Goal: Entertainment & Leisure: Consume media (video, audio)

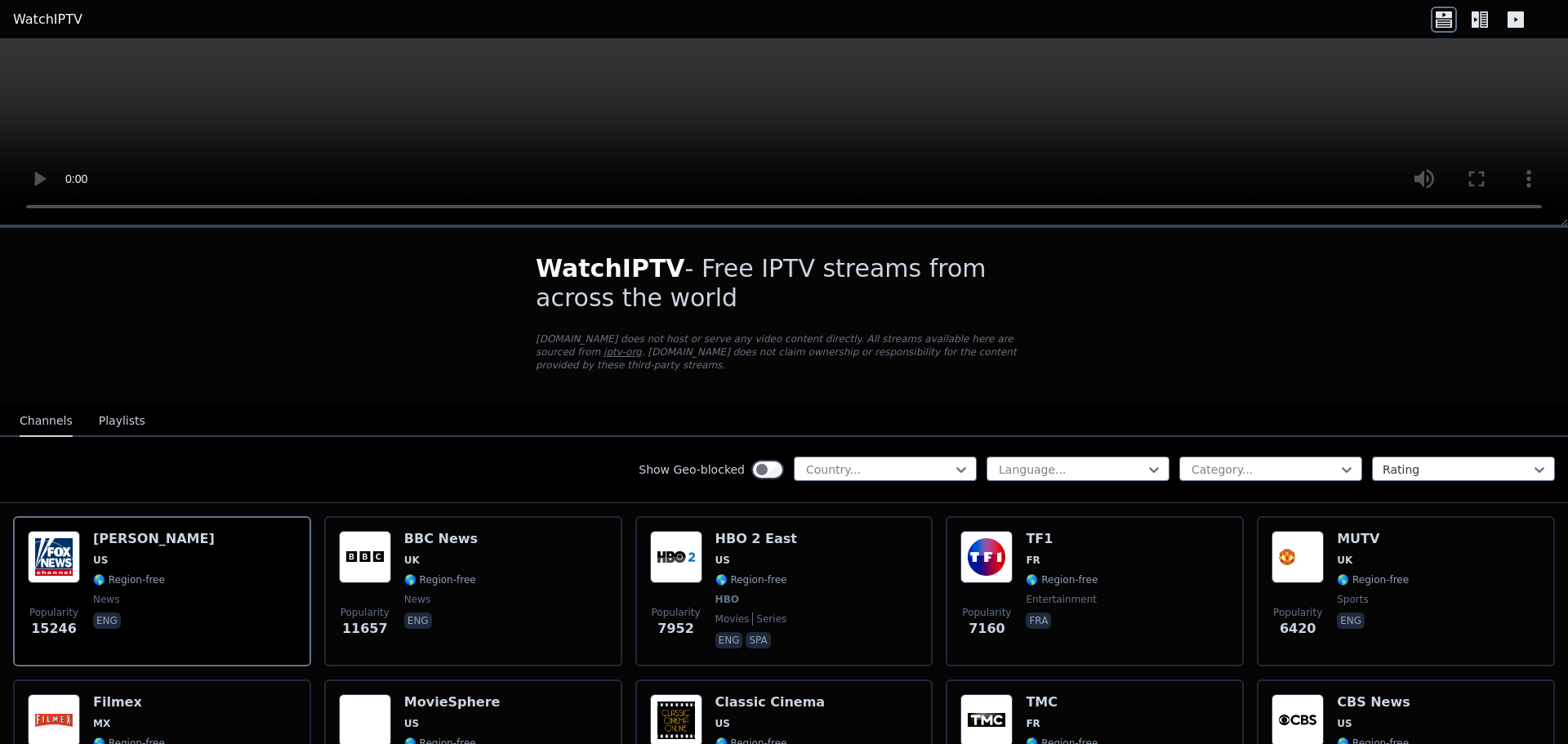
scroll to position [109, 0]
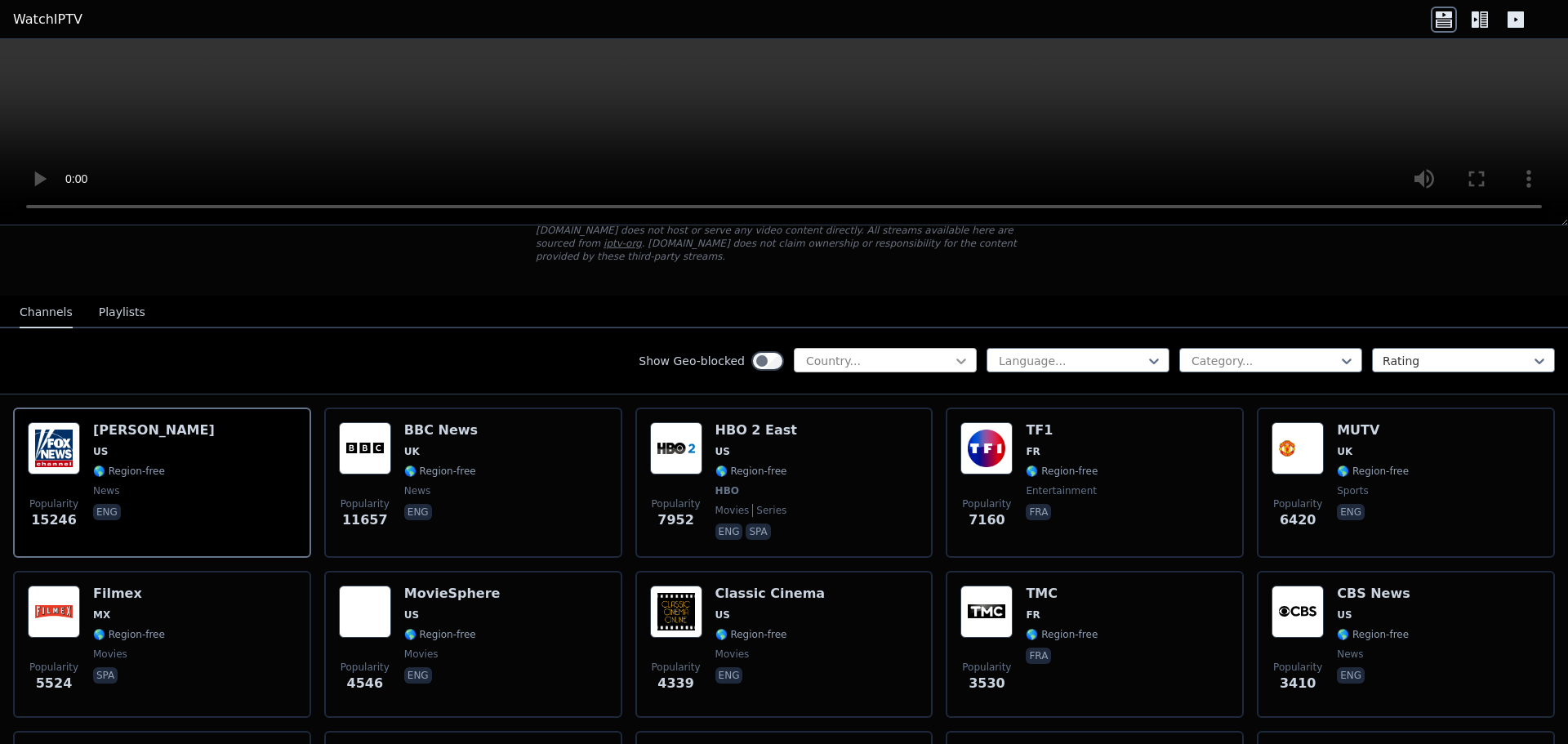
click at [953, 353] on icon at bounding box center [960, 360] width 16 height 16
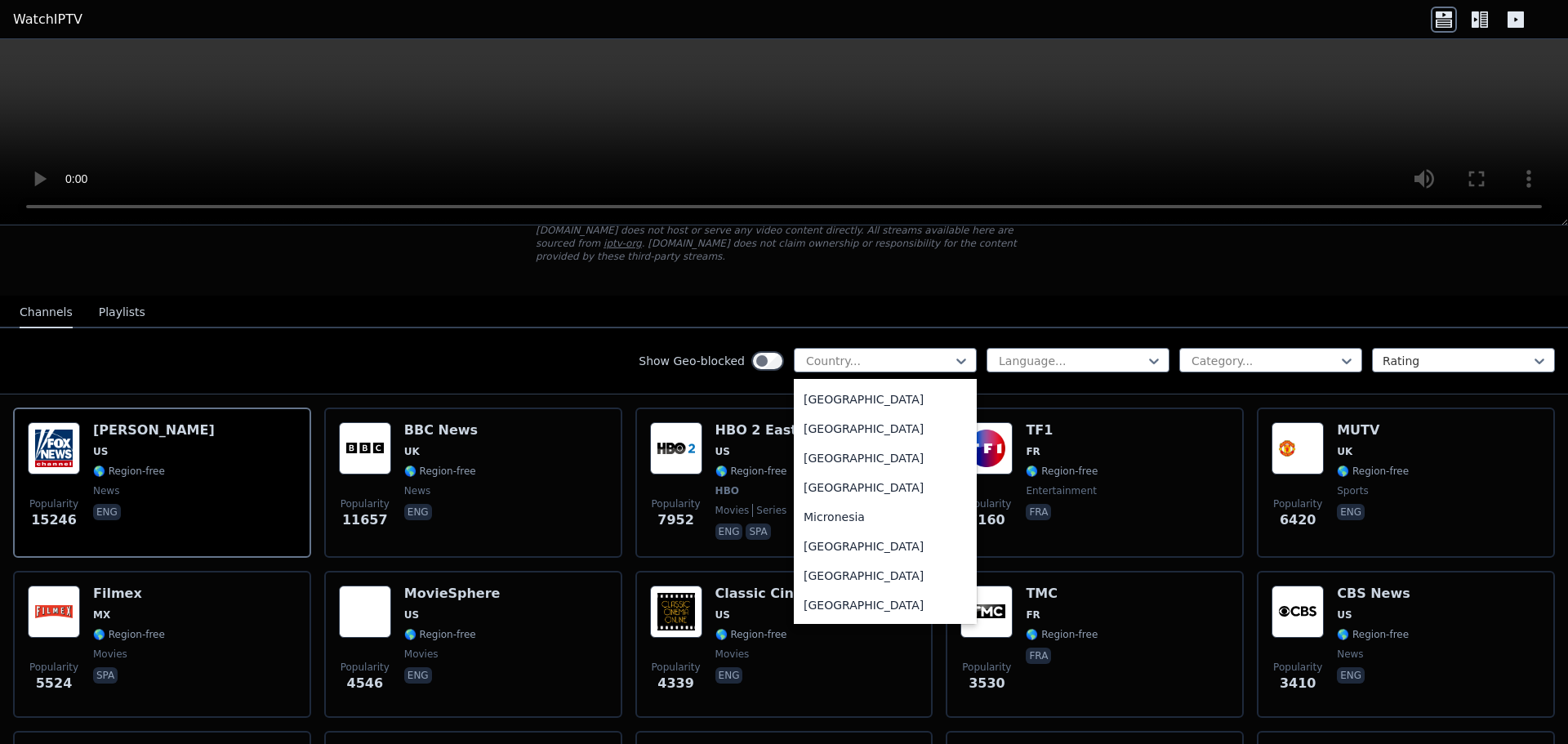
scroll to position [3485, 0]
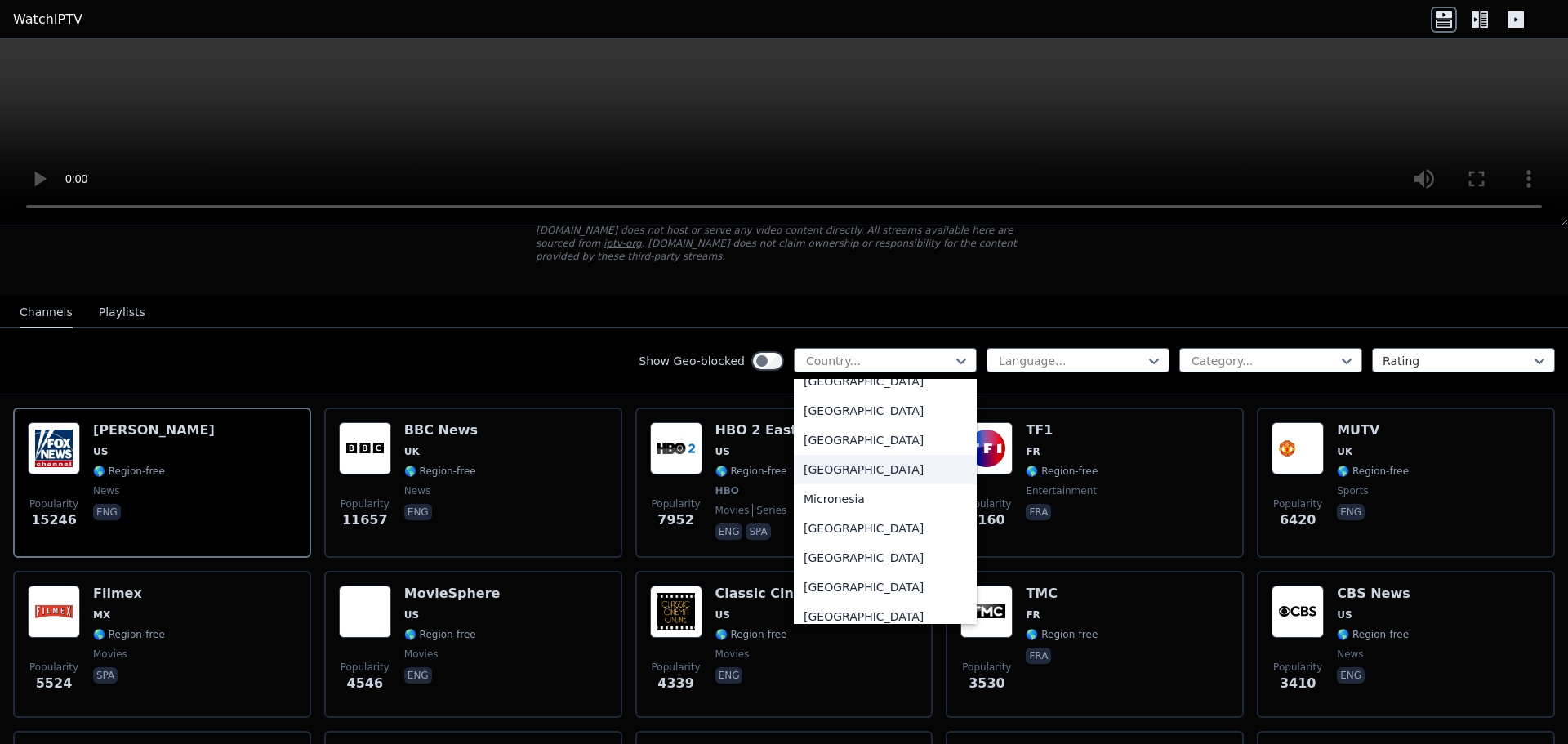
click at [839, 475] on div "[GEOGRAPHIC_DATA]" at bounding box center [885, 469] width 183 height 29
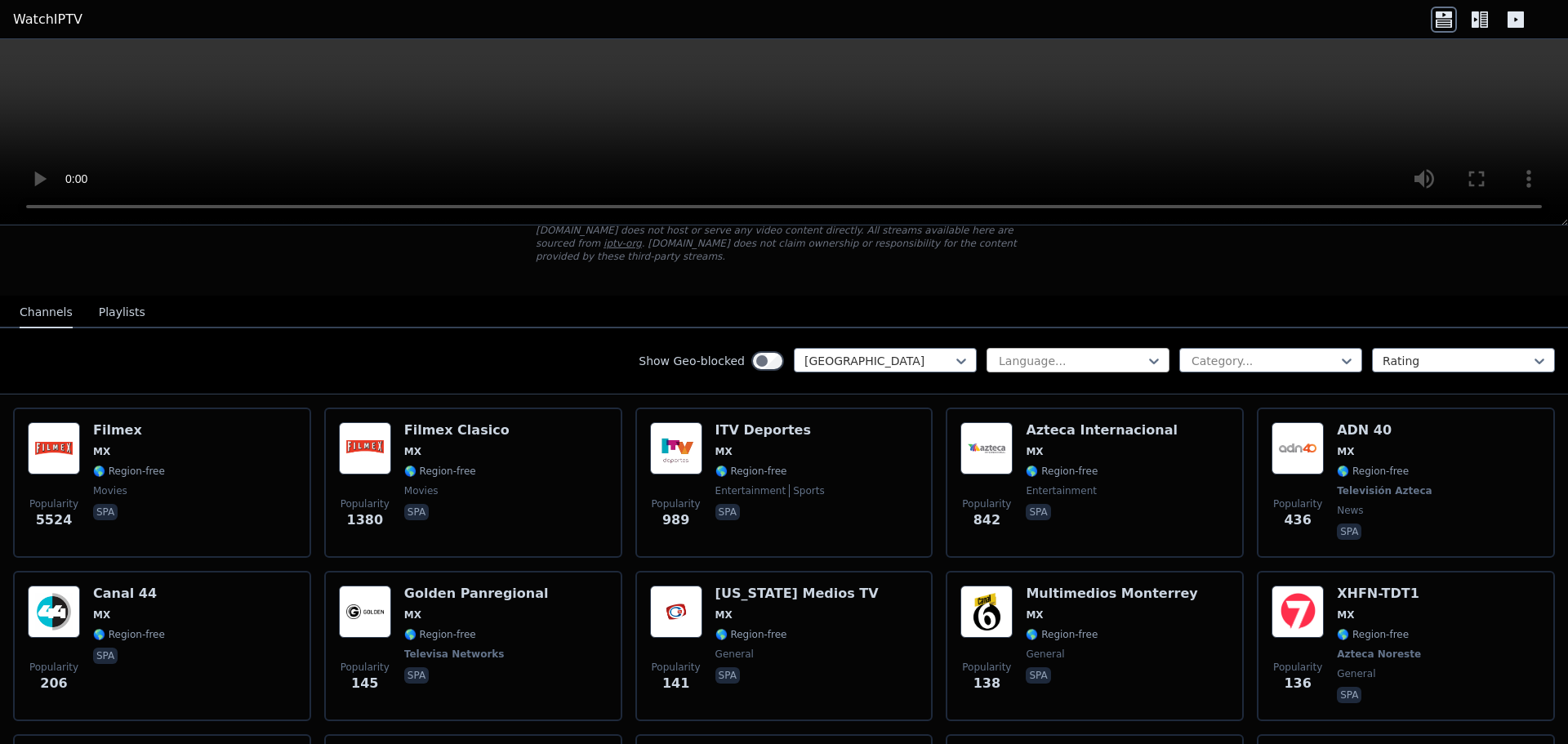
click at [1127, 353] on div at bounding box center [1071, 360] width 148 height 16
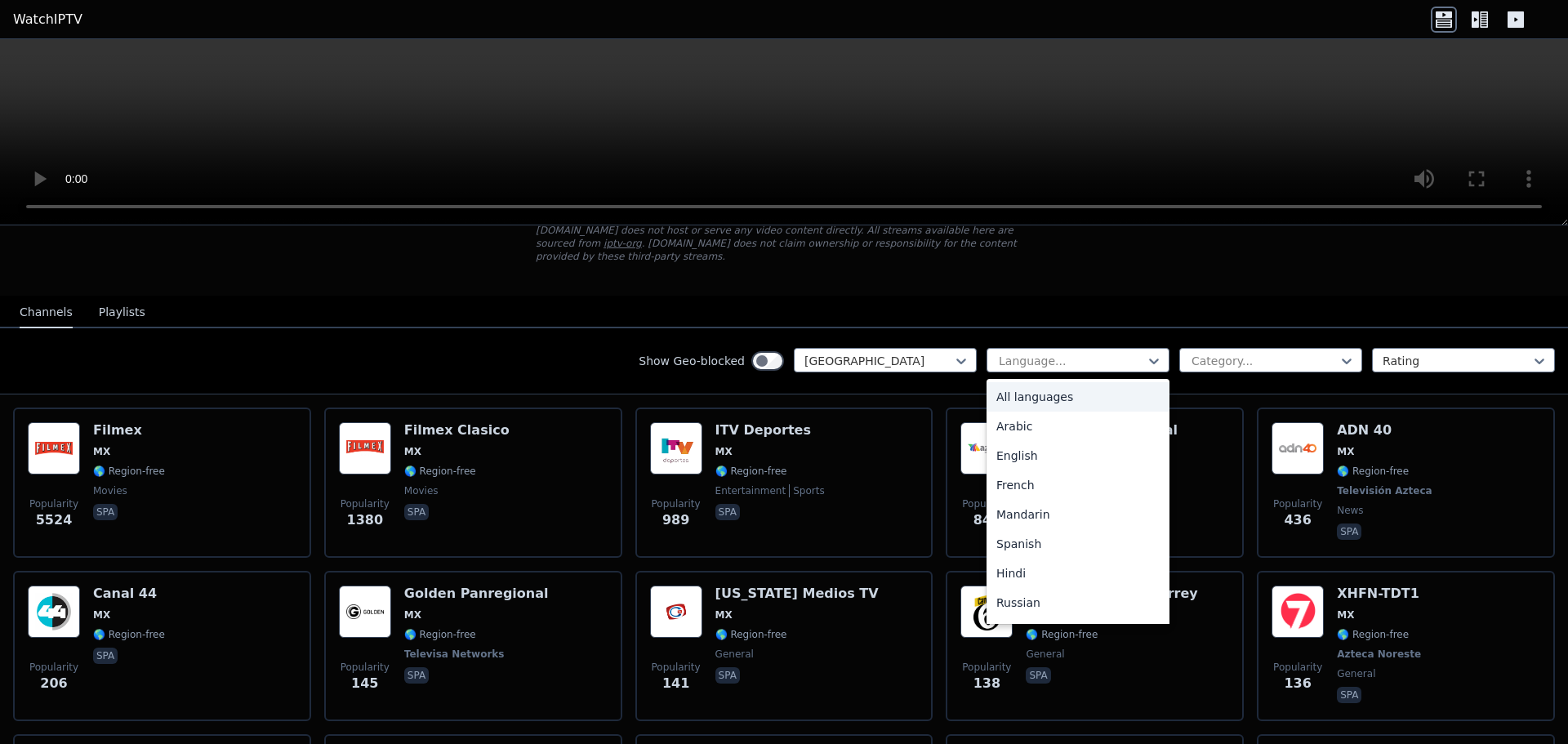
click at [1085, 328] on div "Show Geo-blocked [GEOGRAPHIC_DATA] 22 results available. Use Up and Down to cho…" at bounding box center [784, 361] width 1568 height 66
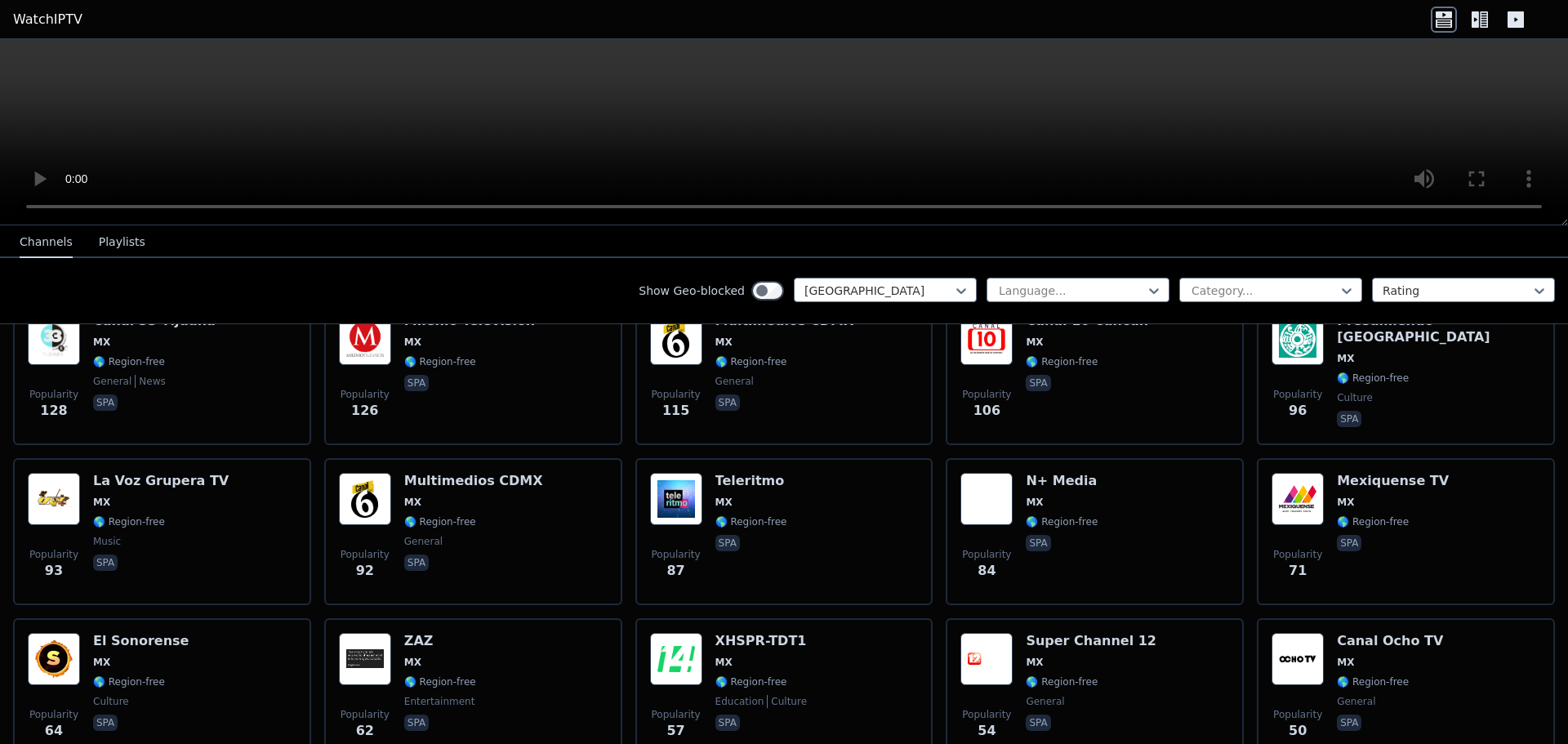
scroll to position [871, 0]
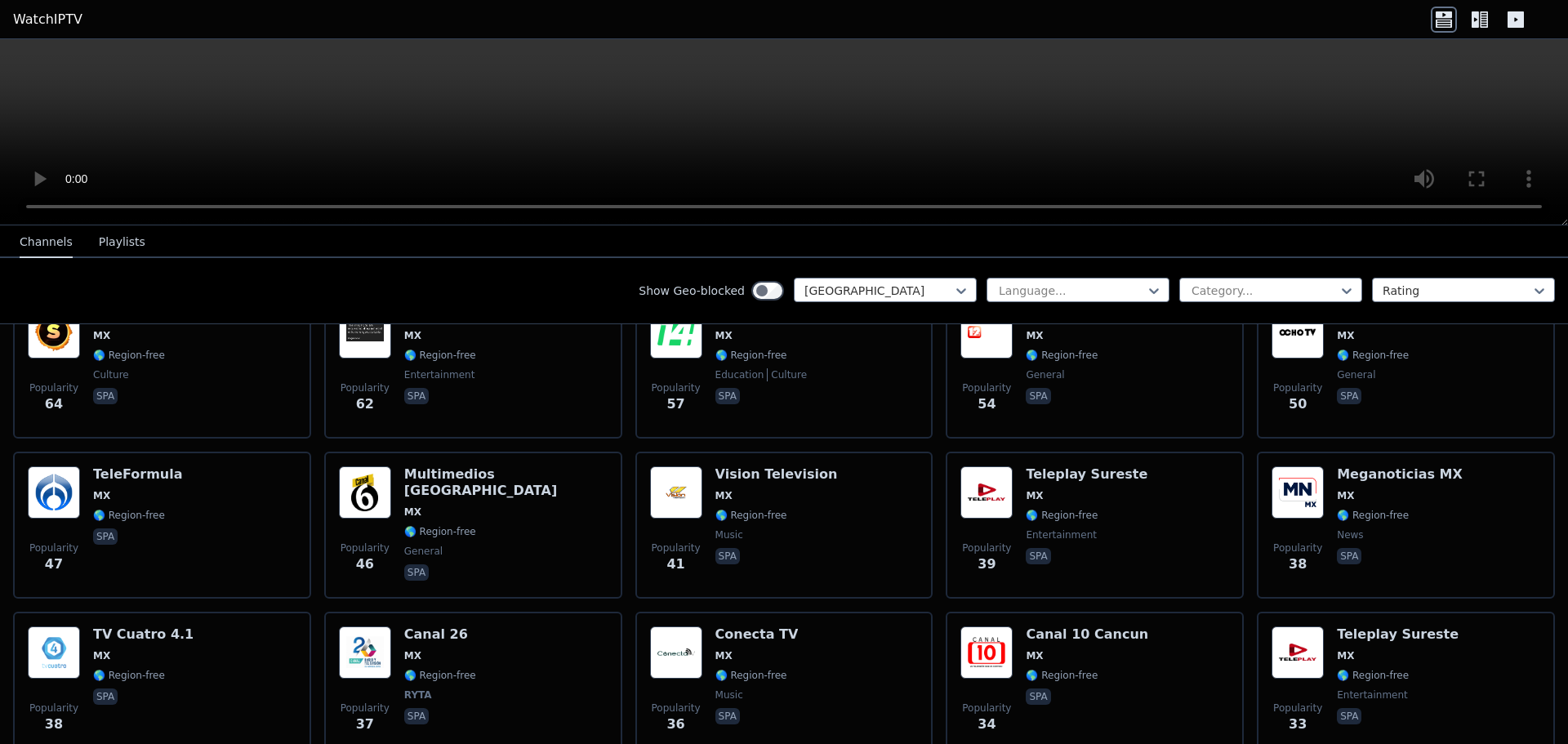
click at [111, 238] on button "Playlists" at bounding box center [122, 242] width 47 height 31
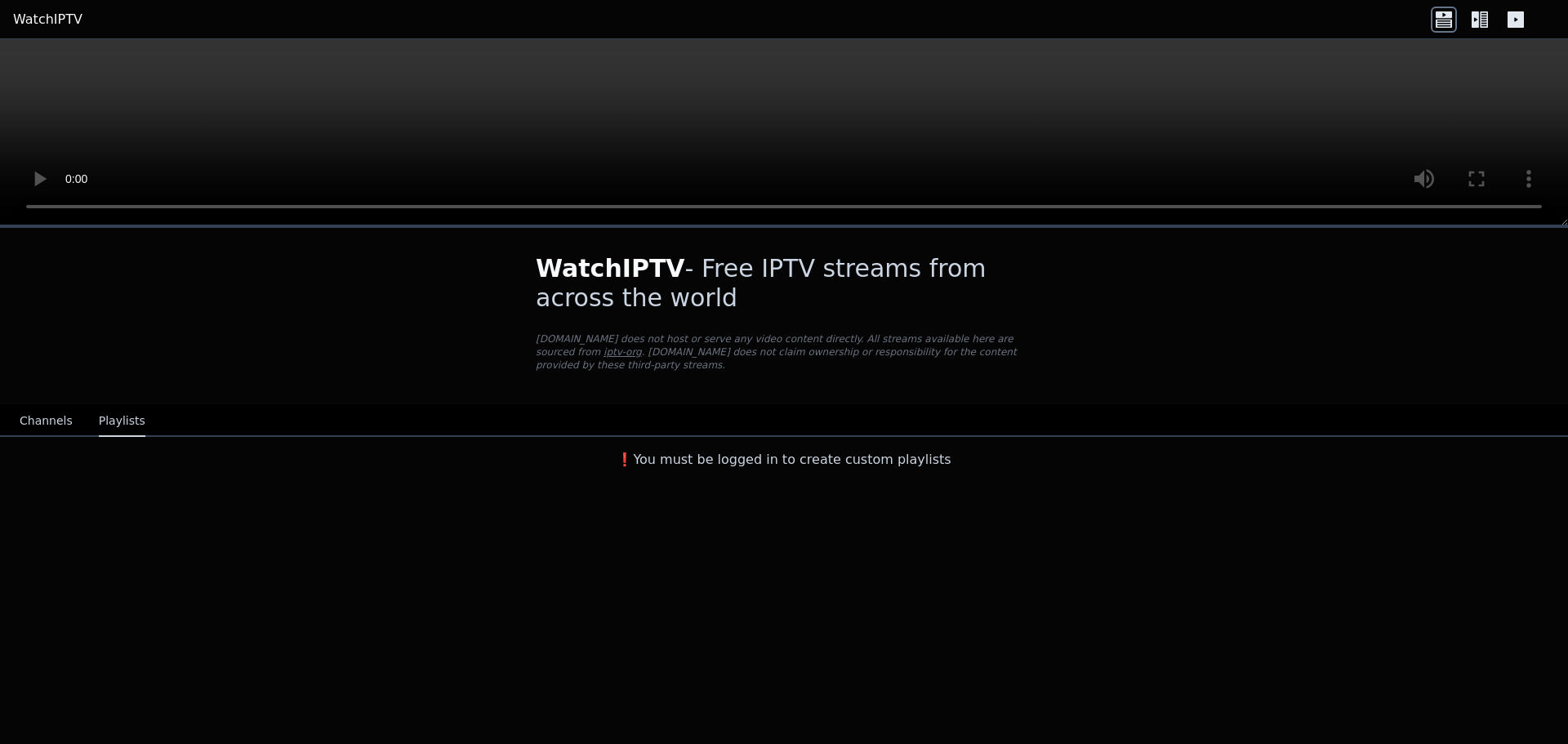
click at [38, 230] on div "WatchIPTV - Free IPTV streams from across the world [DOMAIN_NAME] does not host…" at bounding box center [784, 352] width 1568 height 248
click at [49, 406] on button "Channels" at bounding box center [45, 421] width 53 height 31
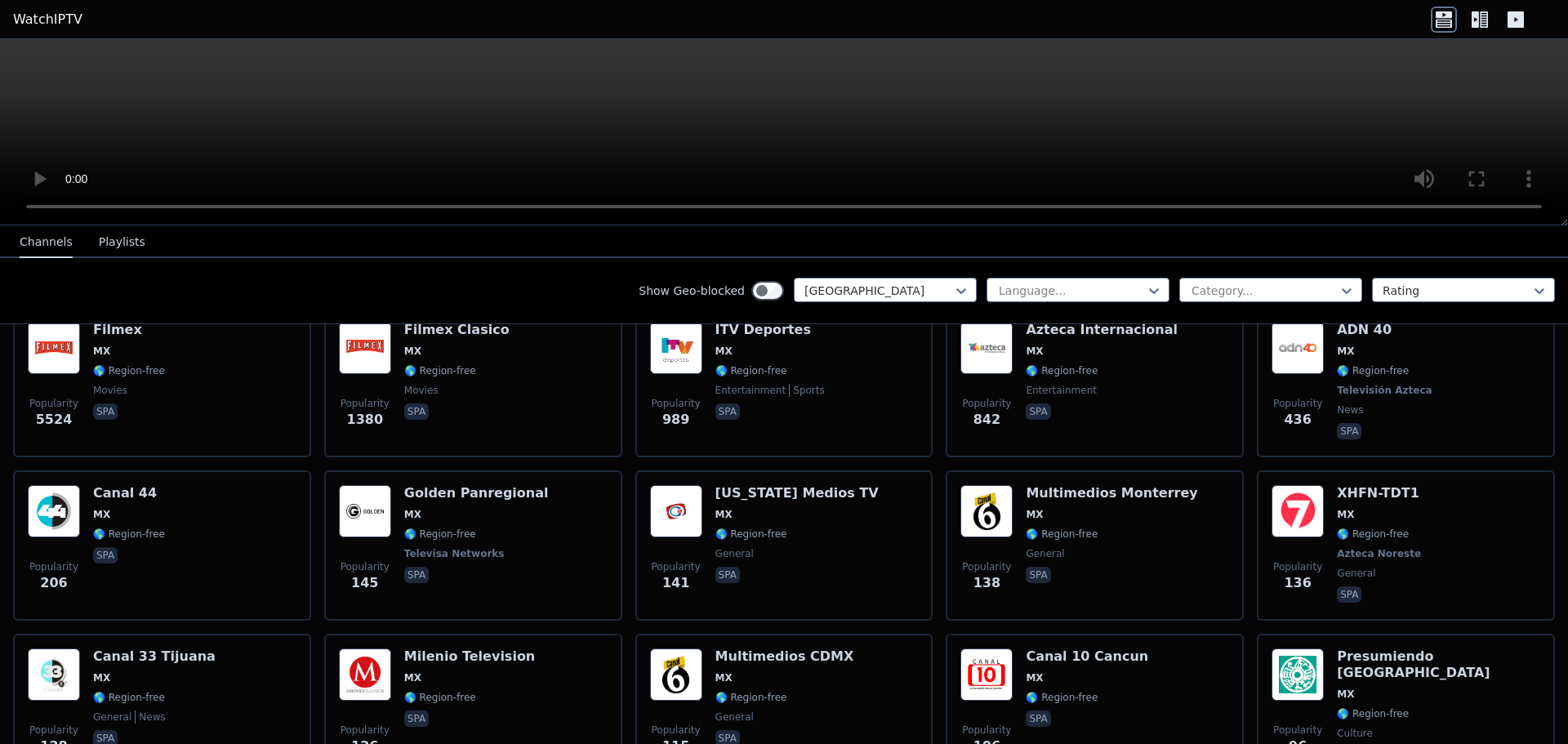
scroll to position [208, 0]
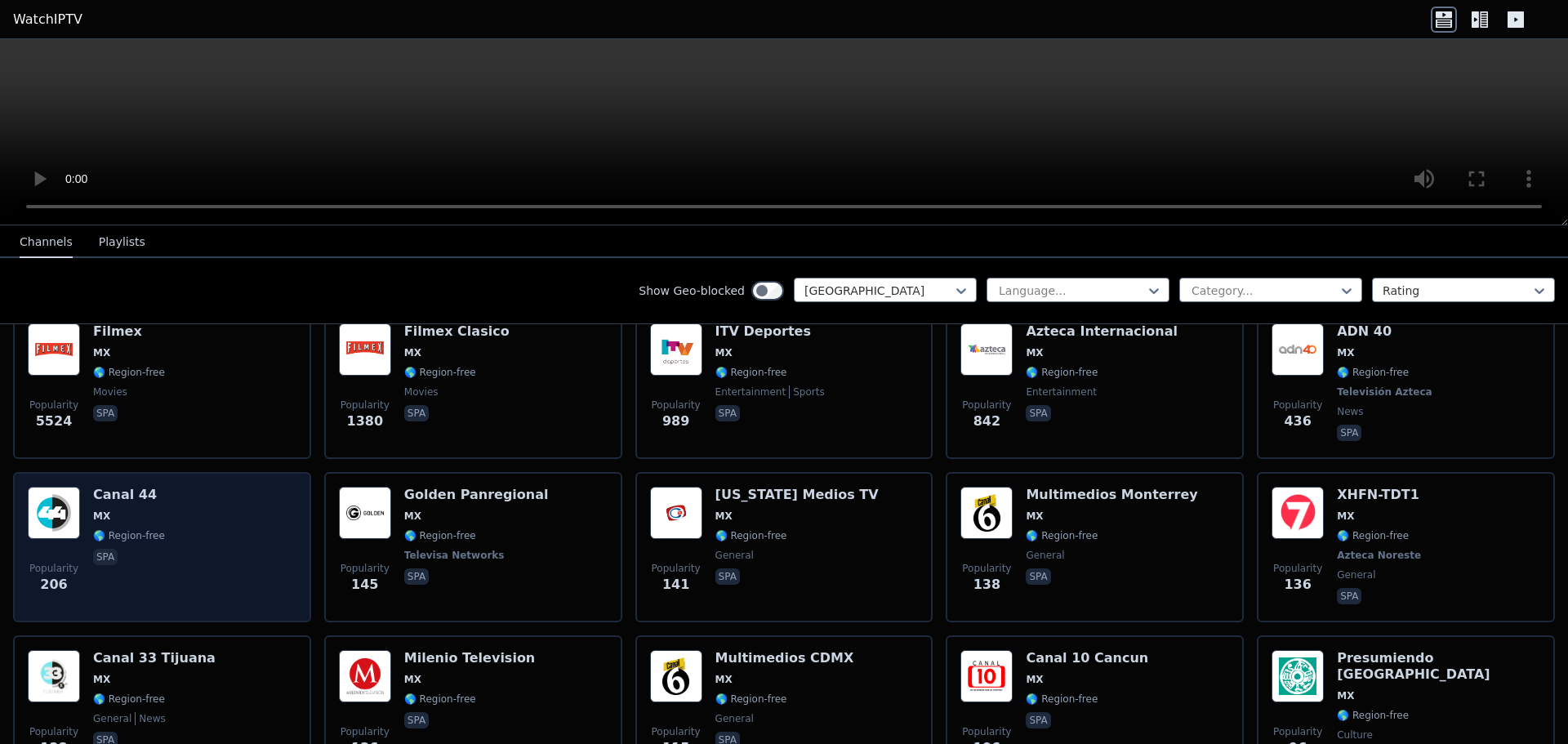
click at [216, 504] on div "Popularity 206 Canal 44 MX 🌎 Region-free spa" at bounding box center [162, 547] width 269 height 121
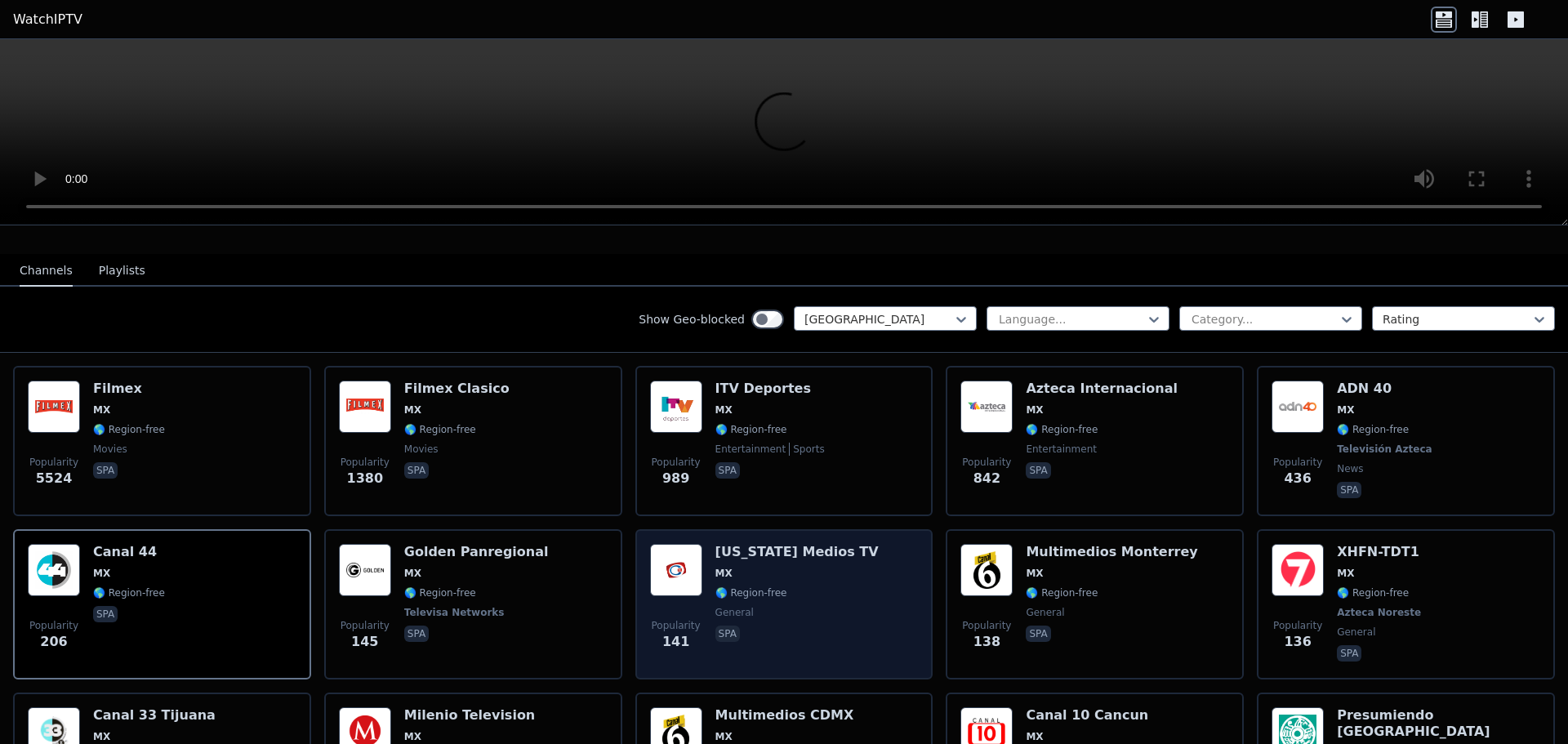
scroll to position [99, 0]
